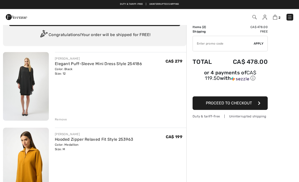
scroll to position [13, 0]
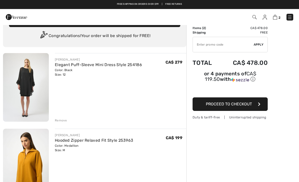
click at [288, 17] on img at bounding box center [289, 17] width 5 height 5
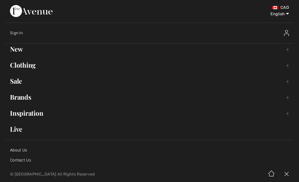
scroll to position [1, 0]
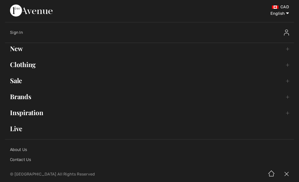
click at [19, 53] on link "New Toggle submenu" at bounding box center [149, 48] width 289 height 11
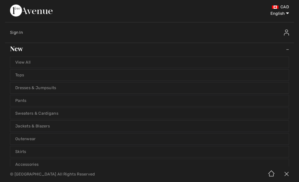
click at [22, 62] on link "View All" at bounding box center [149, 62] width 278 height 11
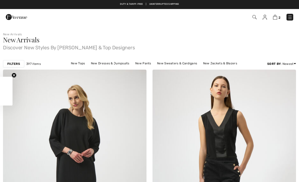
checkbox input "true"
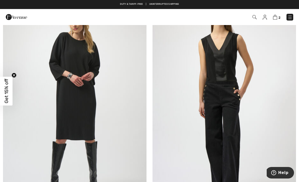
scroll to position [76, 0]
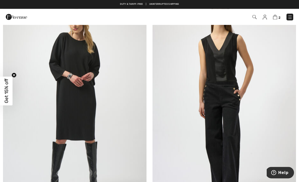
click at [62, 111] on img at bounding box center [74, 101] width 143 height 215
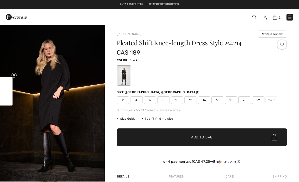
checkbox input "true"
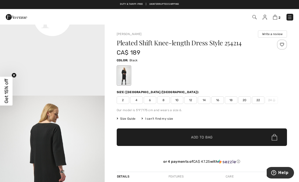
scroll to position [398, 0]
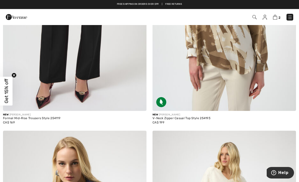
scroll to position [642, 0]
